Goal: Download file/media

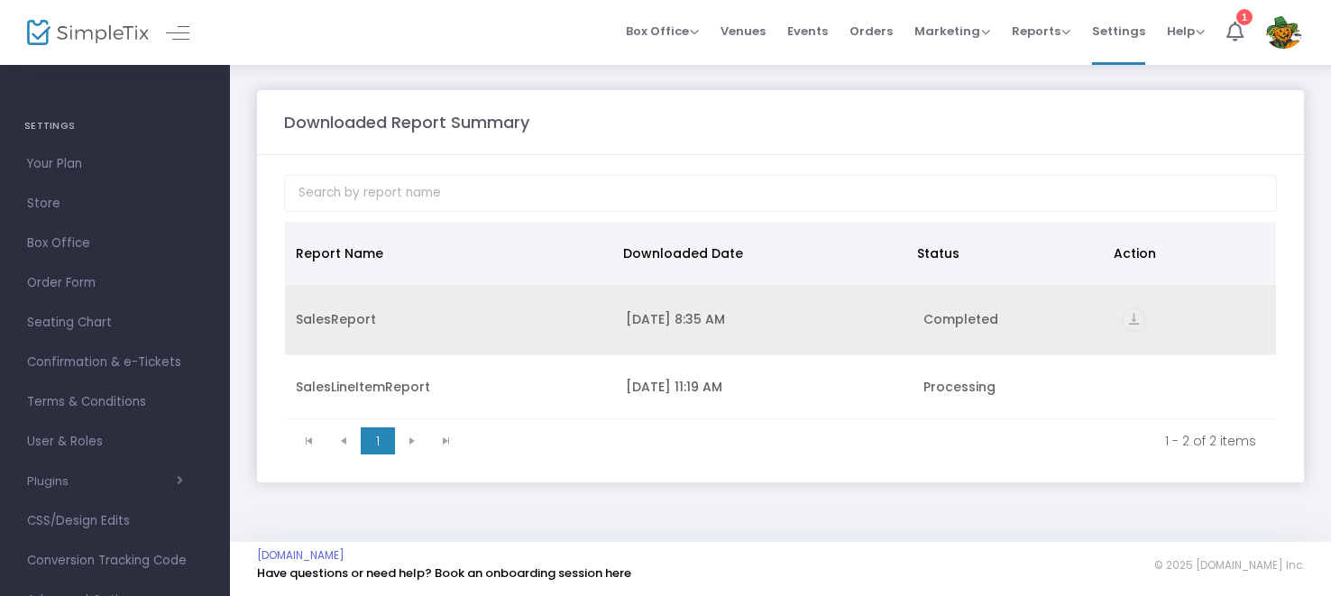
click at [1130, 320] on icon "vertical_align_bottom" at bounding box center [1134, 319] width 24 height 24
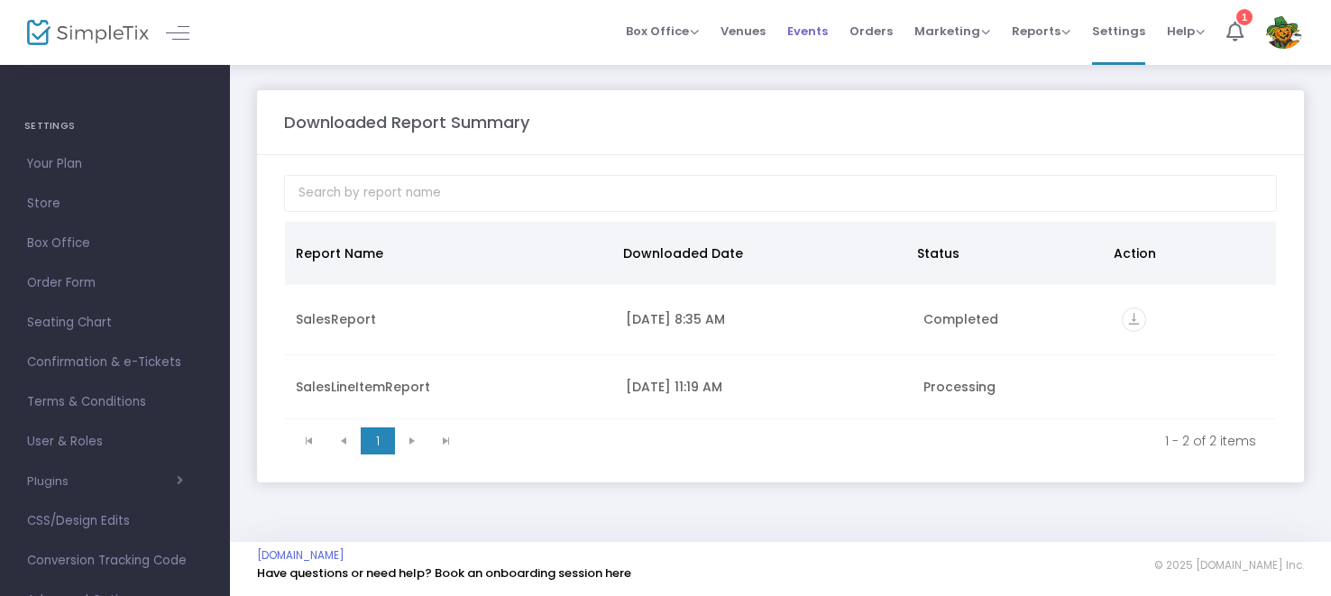
click at [821, 29] on span "Events" at bounding box center [807, 31] width 41 height 46
